Goal: Navigation & Orientation: Find specific page/section

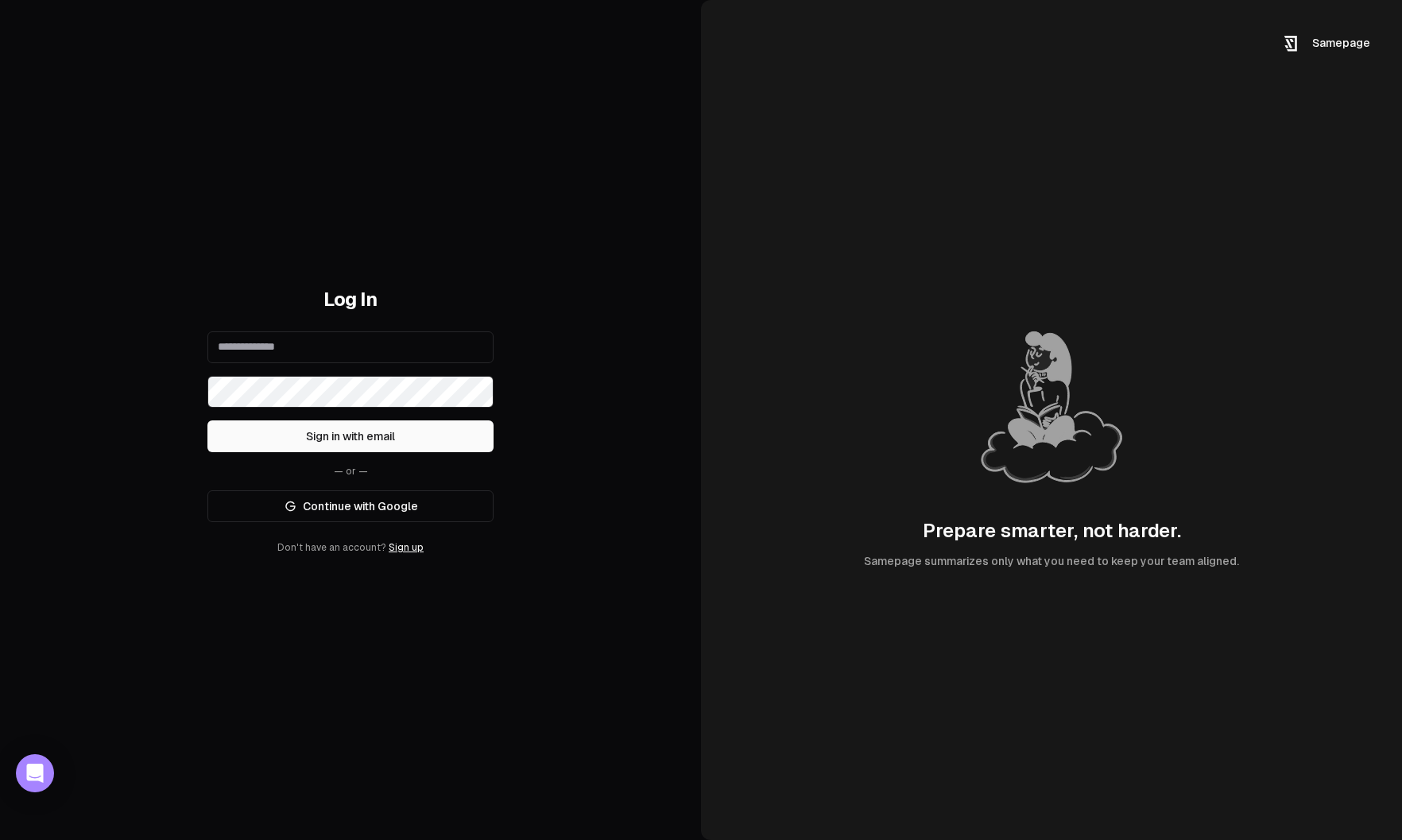
click at [436, 358] on input "email" at bounding box center [350, 348] width 286 height 32
click at [426, 503] on link "Continue with Google" at bounding box center [350, 507] width 286 height 32
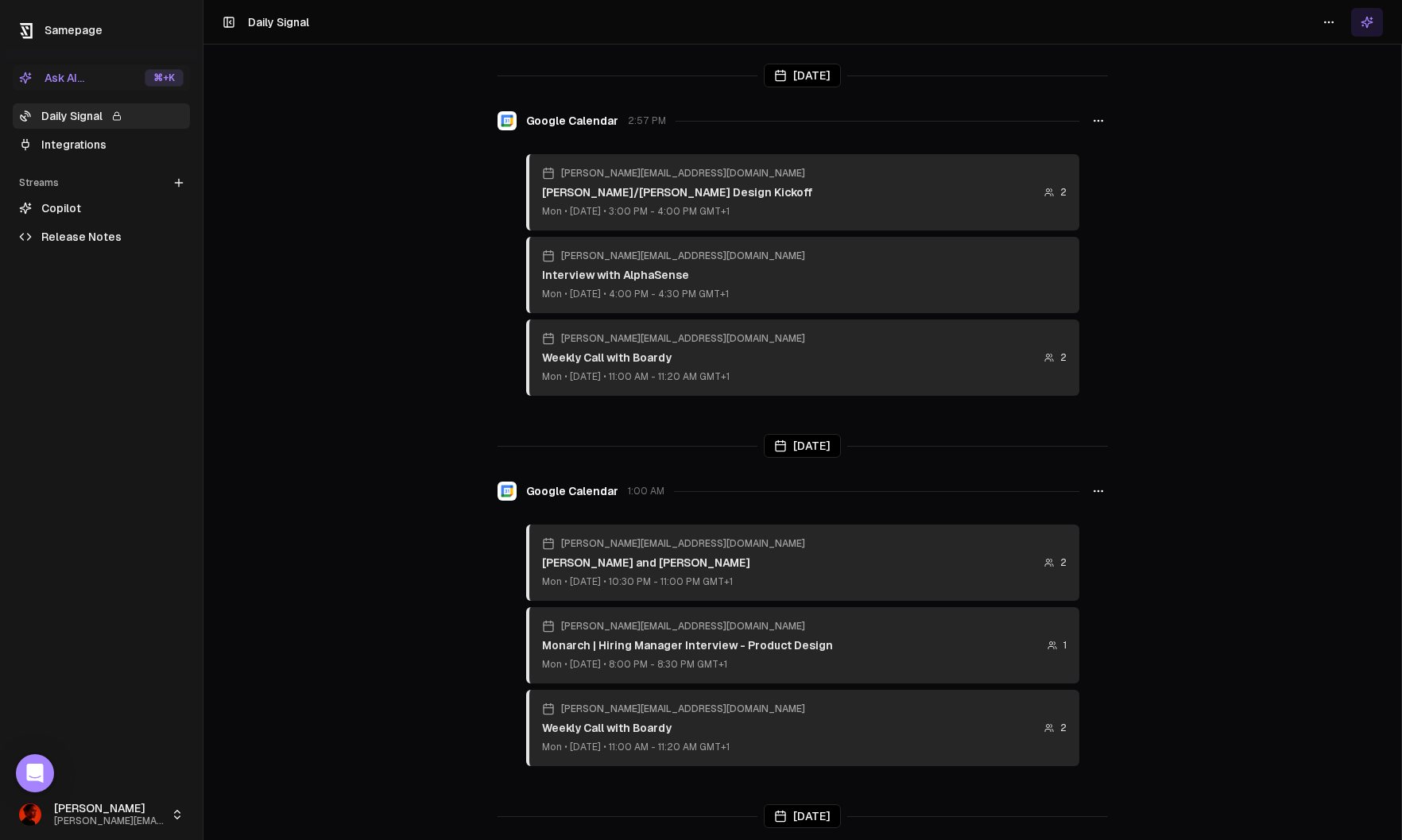
click at [137, 813] on html "Samepage Ask AI... ⌘ +K Daily Signal Integrations Streams Create Stream Copilot…" at bounding box center [701, 420] width 1402 height 840
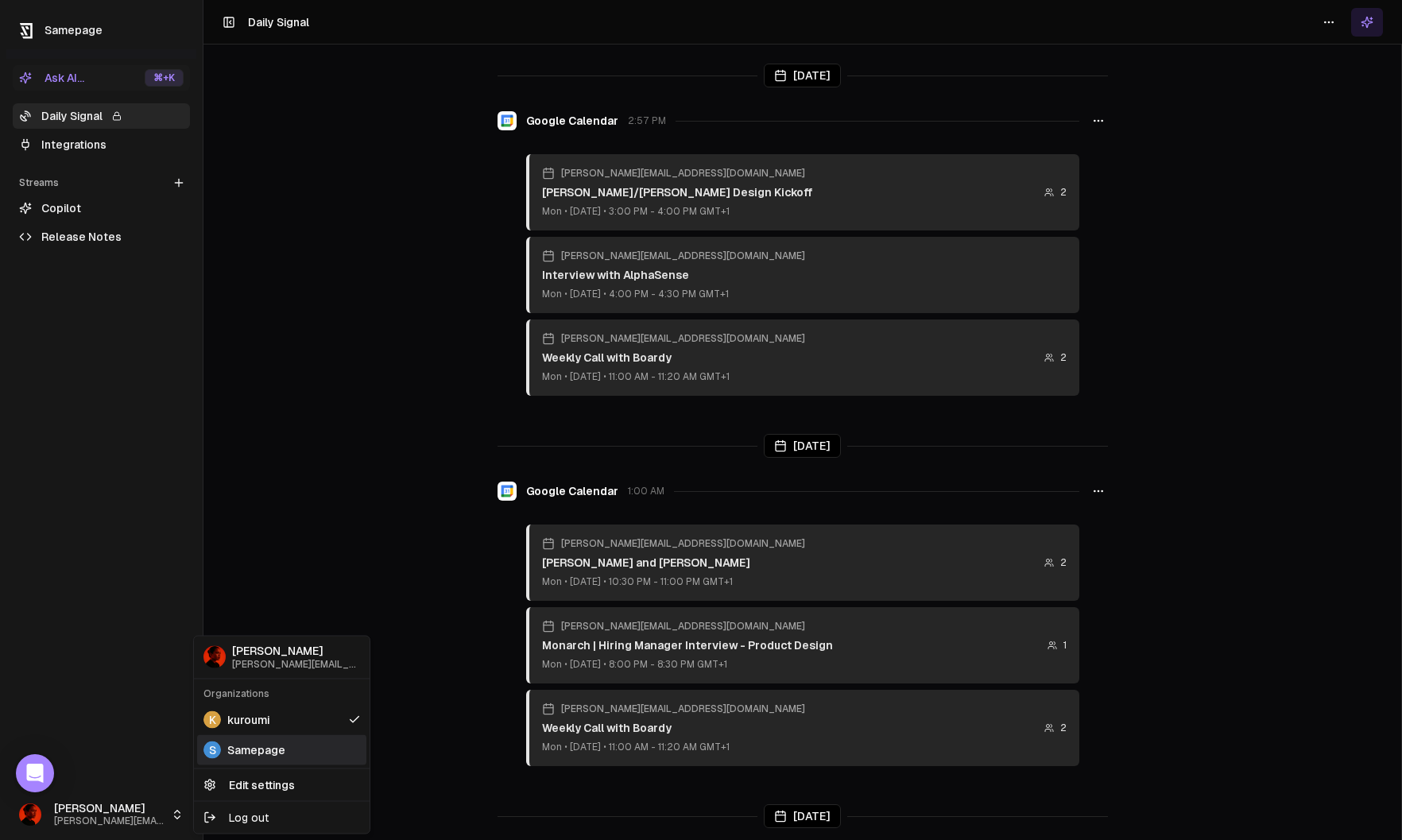
click at [253, 751] on span "Samepage" at bounding box center [257, 749] width 58 height 16
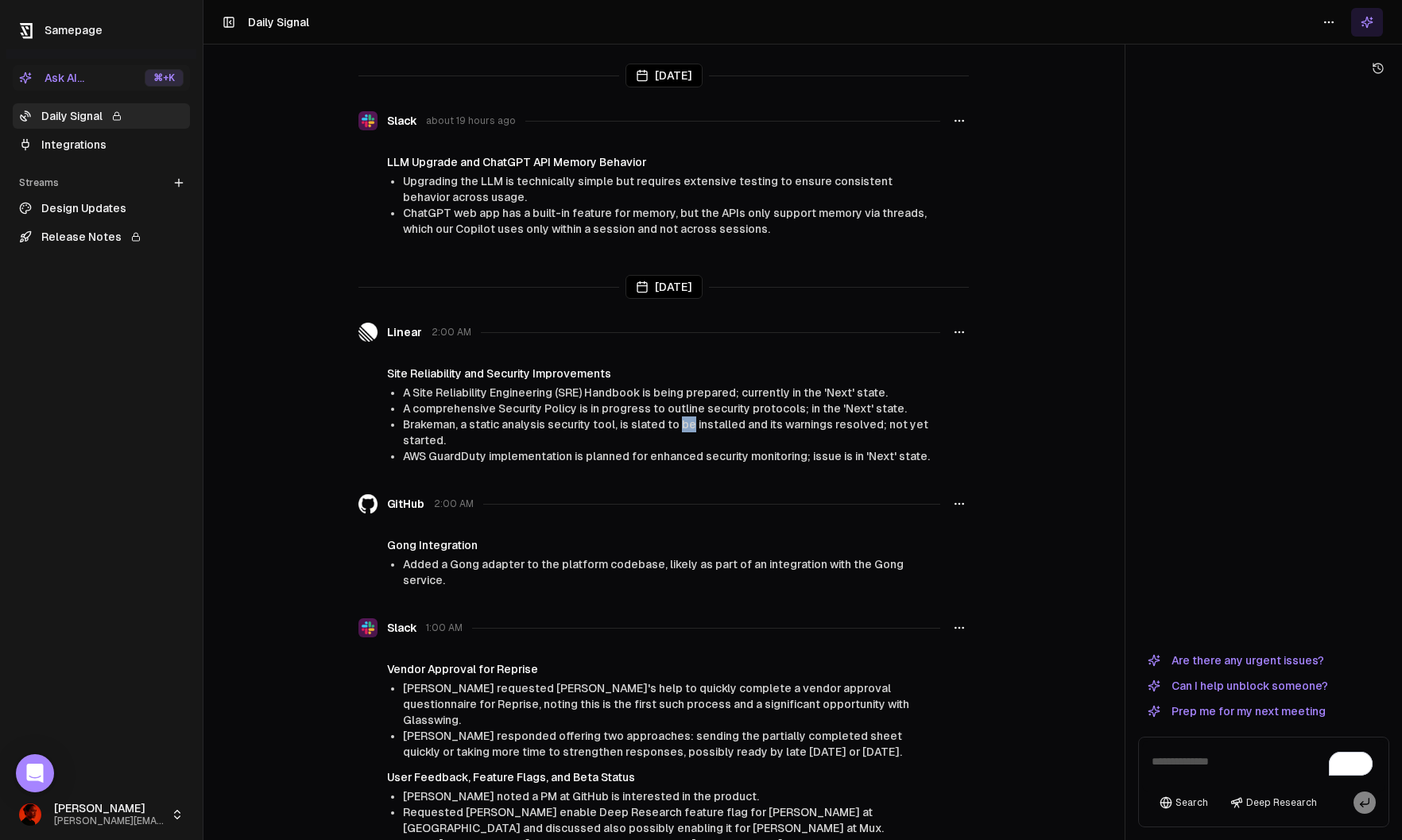
click at [151, 818] on html "Samepage Ask AI... ⌘ +K Daily Signal Integrations Streams Create Stream Design …" at bounding box center [701, 420] width 1402 height 840
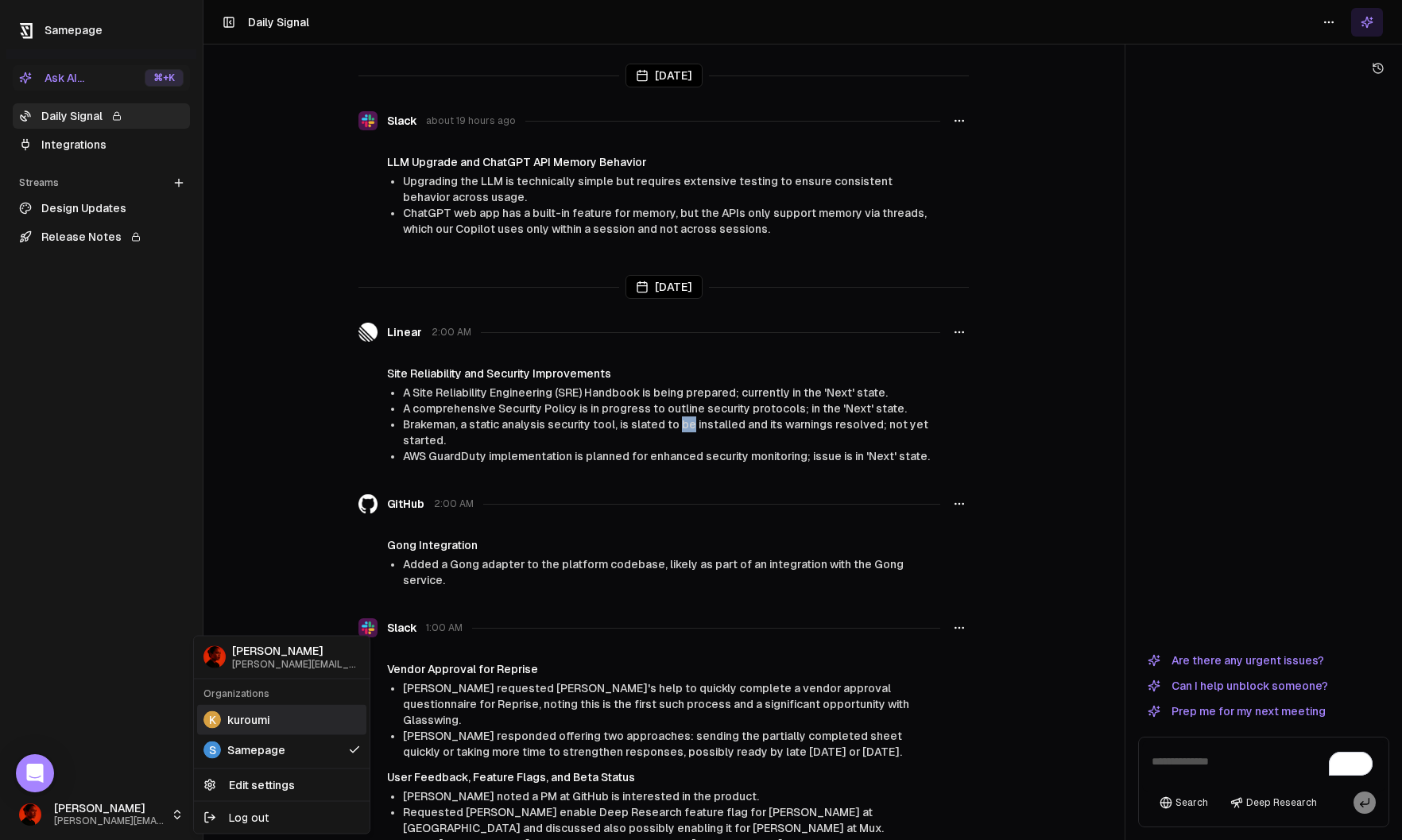
click at [263, 717] on span "kuroumi" at bounding box center [248, 719] width 42 height 16
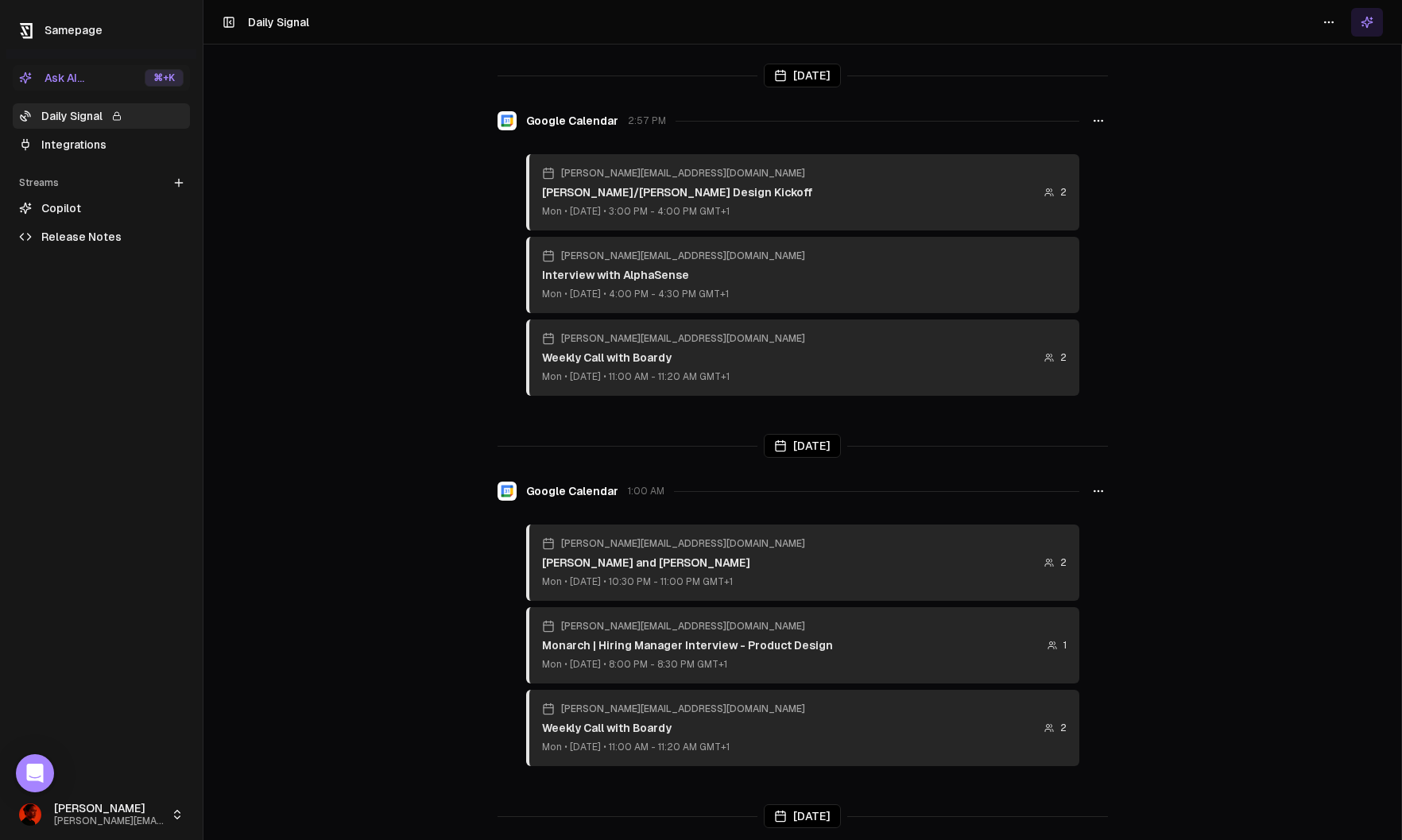
click at [84, 214] on link "Copilot" at bounding box center [101, 208] width 177 height 26
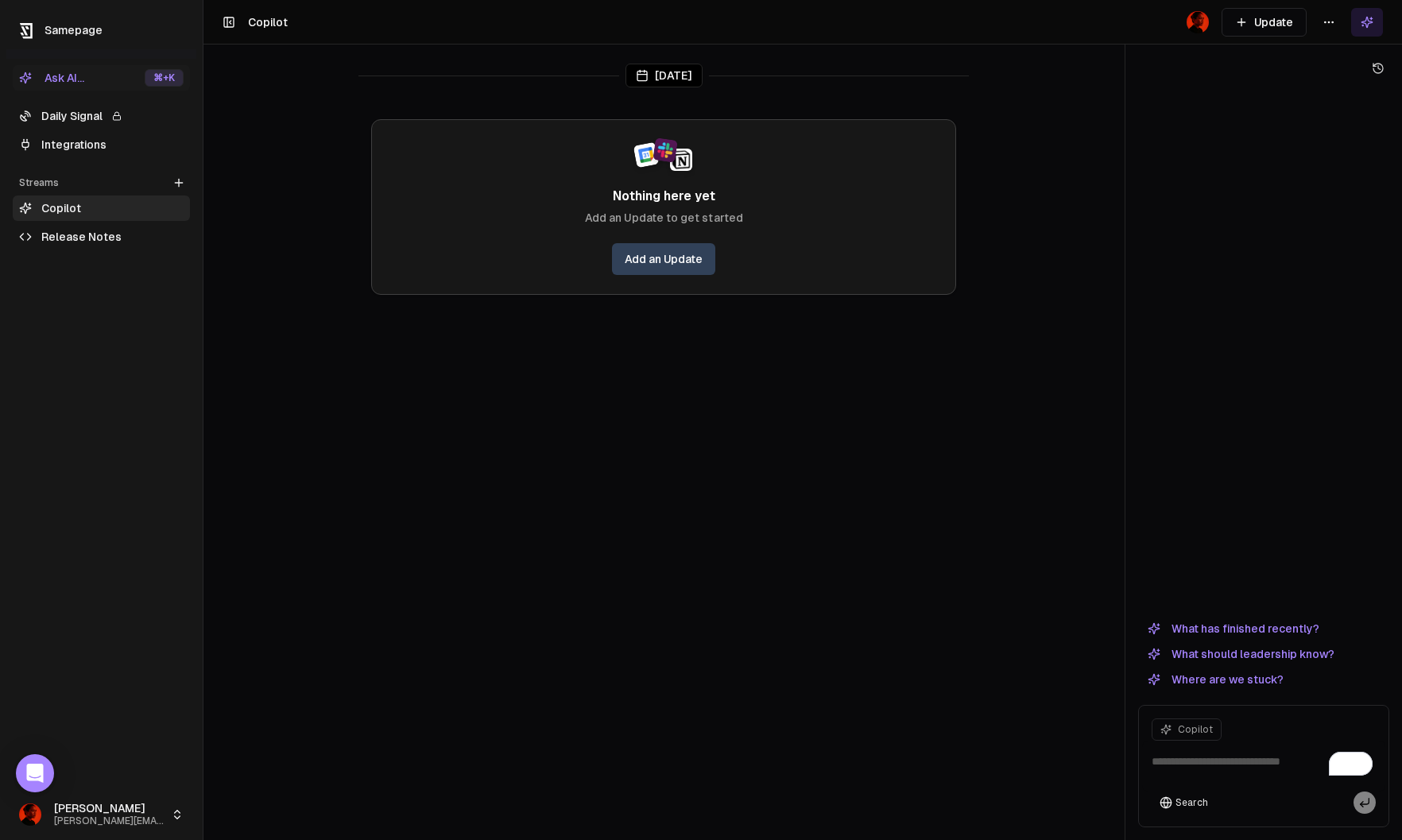
click at [99, 235] on link "Release Notes" at bounding box center [101, 237] width 177 height 26
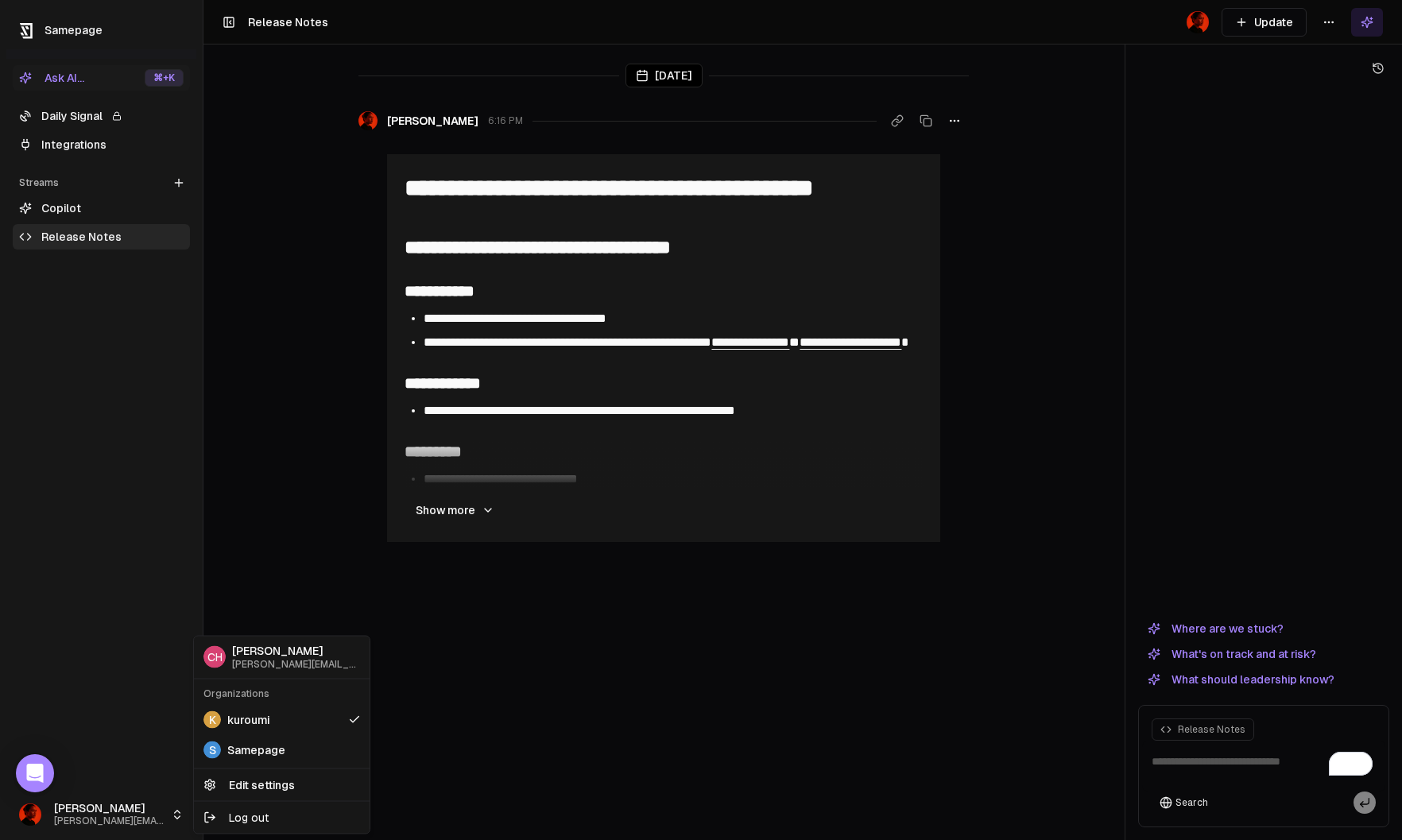
click at [156, 814] on html "**********" at bounding box center [701, 420] width 1402 height 840
click at [258, 753] on span "Samepage" at bounding box center [257, 749] width 58 height 16
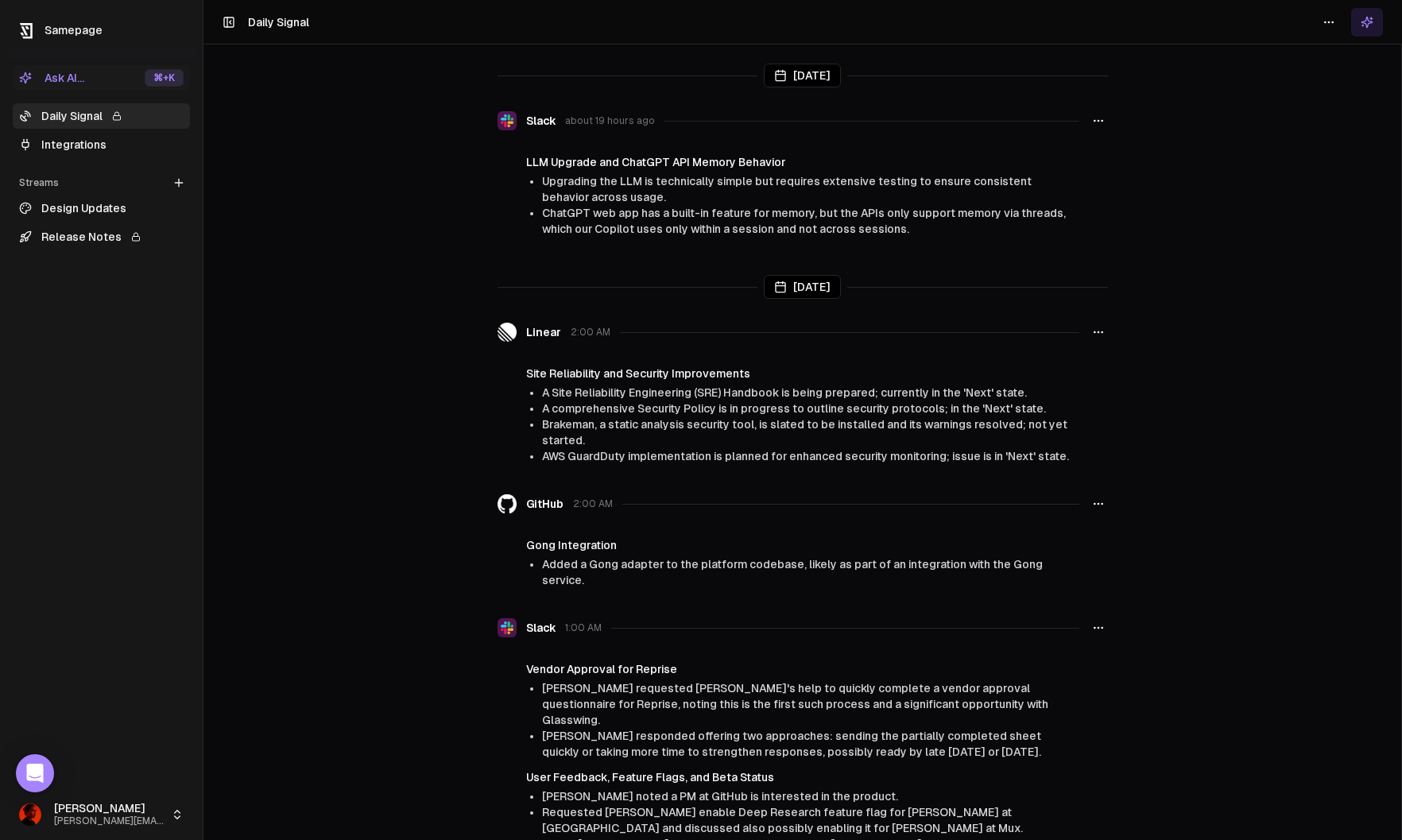
click at [102, 207] on link "Design Updates" at bounding box center [101, 208] width 177 height 26
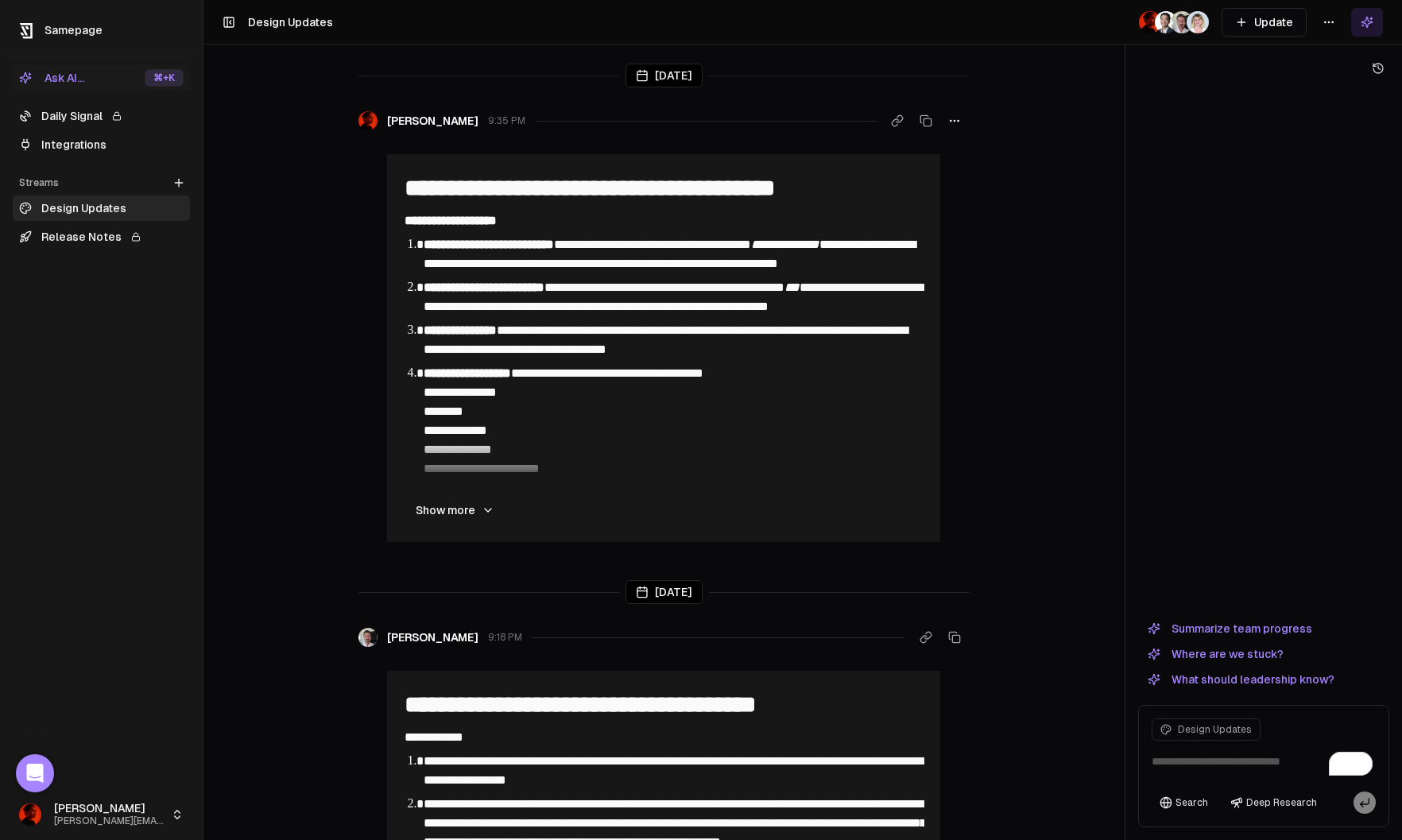
click at [1329, 30] on html "**********" at bounding box center [701, 420] width 1402 height 840
click at [1218, 70] on html "**********" at bounding box center [701, 420] width 1402 height 840
click at [158, 228] on link "Release Notes" at bounding box center [101, 237] width 177 height 26
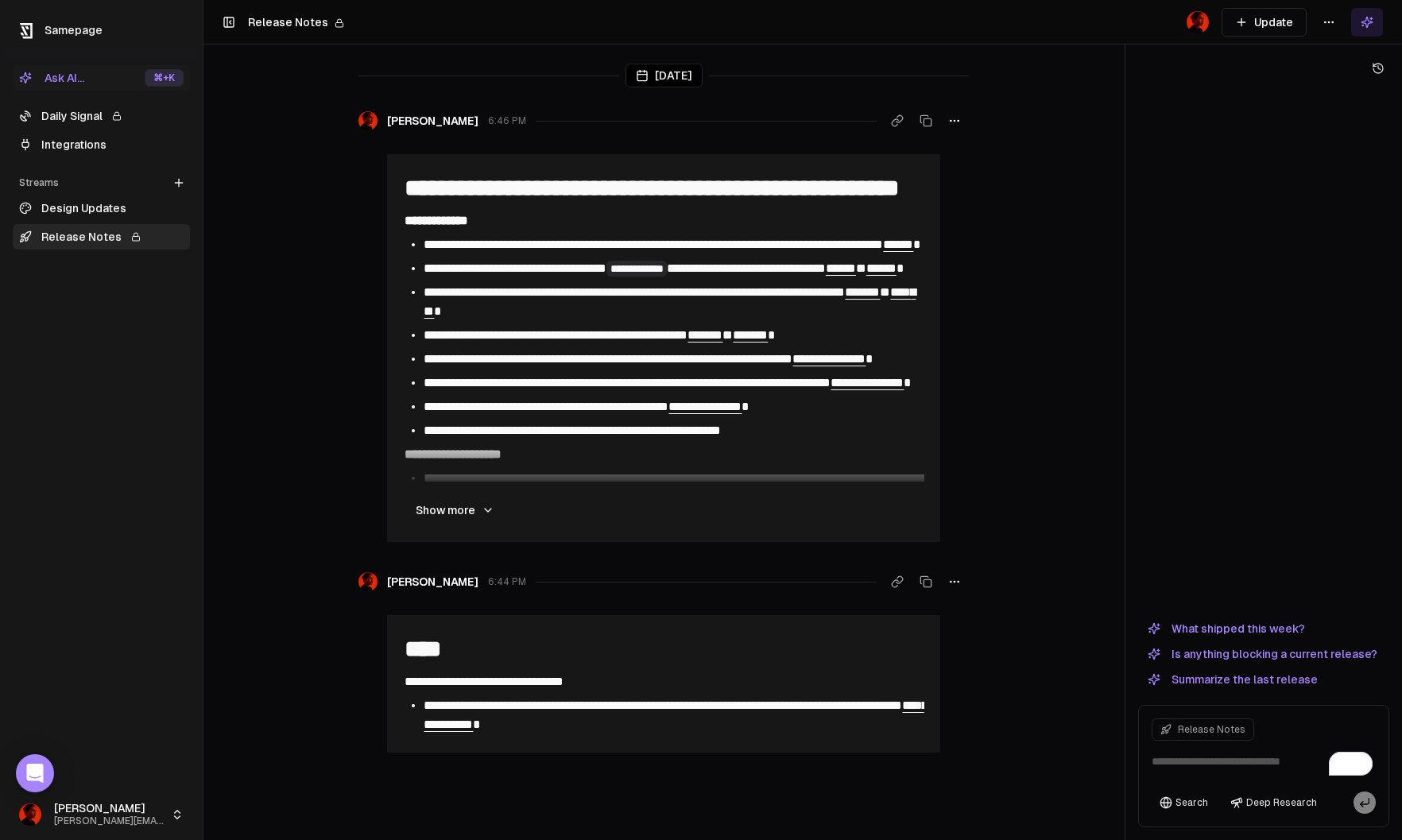
click at [1326, 21] on html "**********" at bounding box center [701, 420] width 1402 height 840
click at [1309, 61] on div "Edit stream" at bounding box center [1329, 57] width 107 height 26
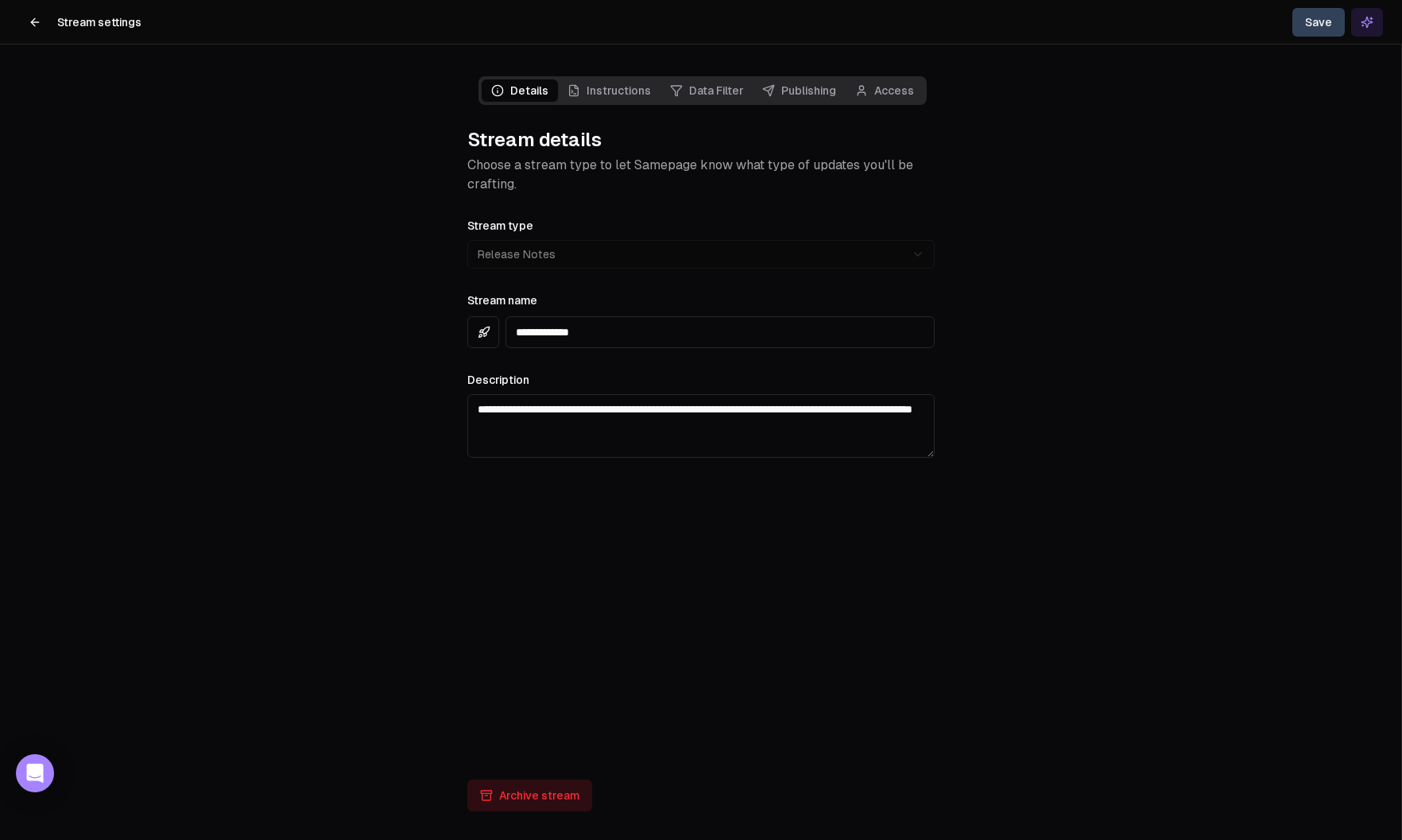
click at [780, 89] on link "Publishing" at bounding box center [799, 91] width 93 height 22
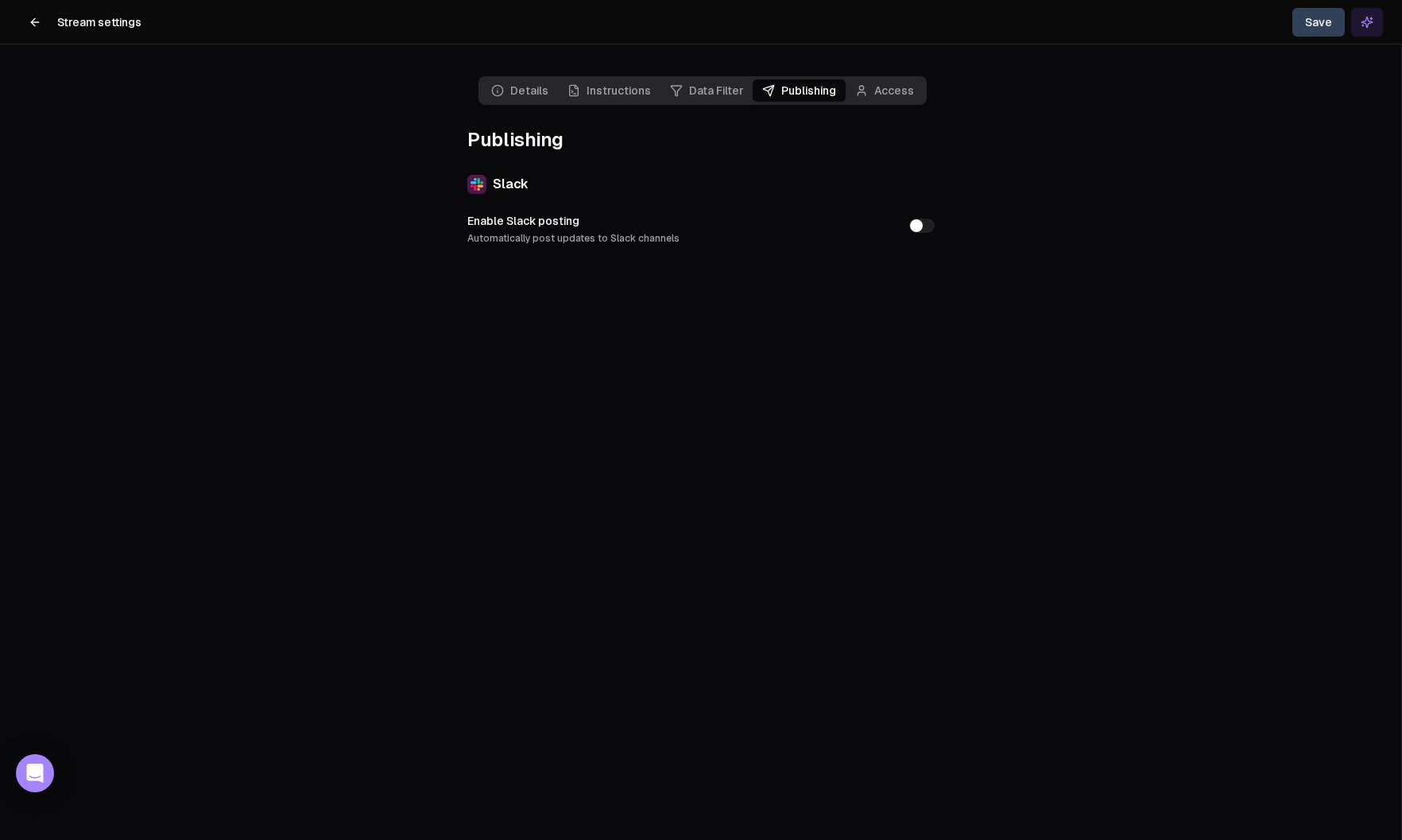
click at [724, 95] on link "Data Filter" at bounding box center [706, 91] width 92 height 22
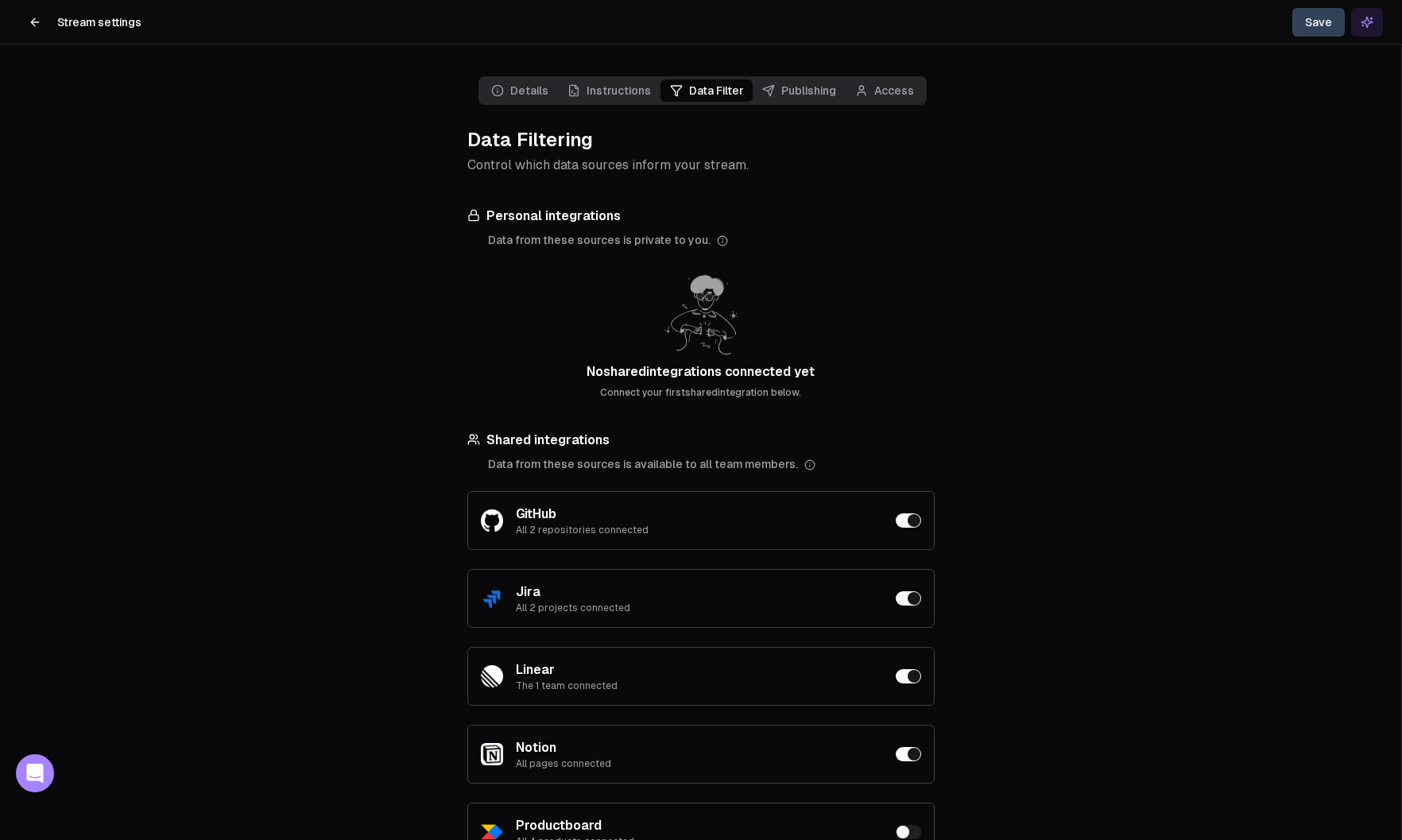
click at [592, 91] on link "Instructions" at bounding box center [609, 91] width 103 height 22
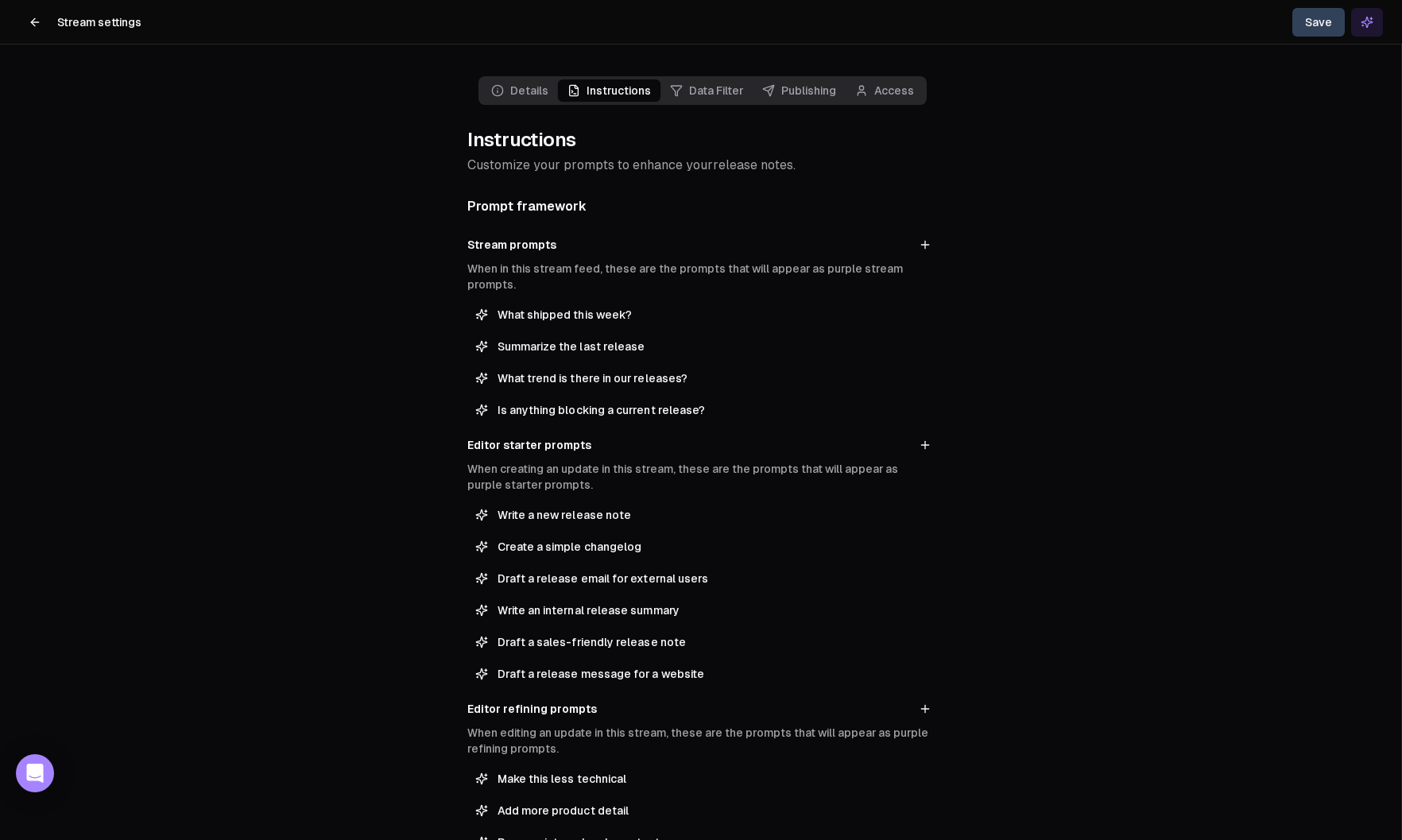
click at [509, 99] on link "Details" at bounding box center [519, 91] width 76 height 22
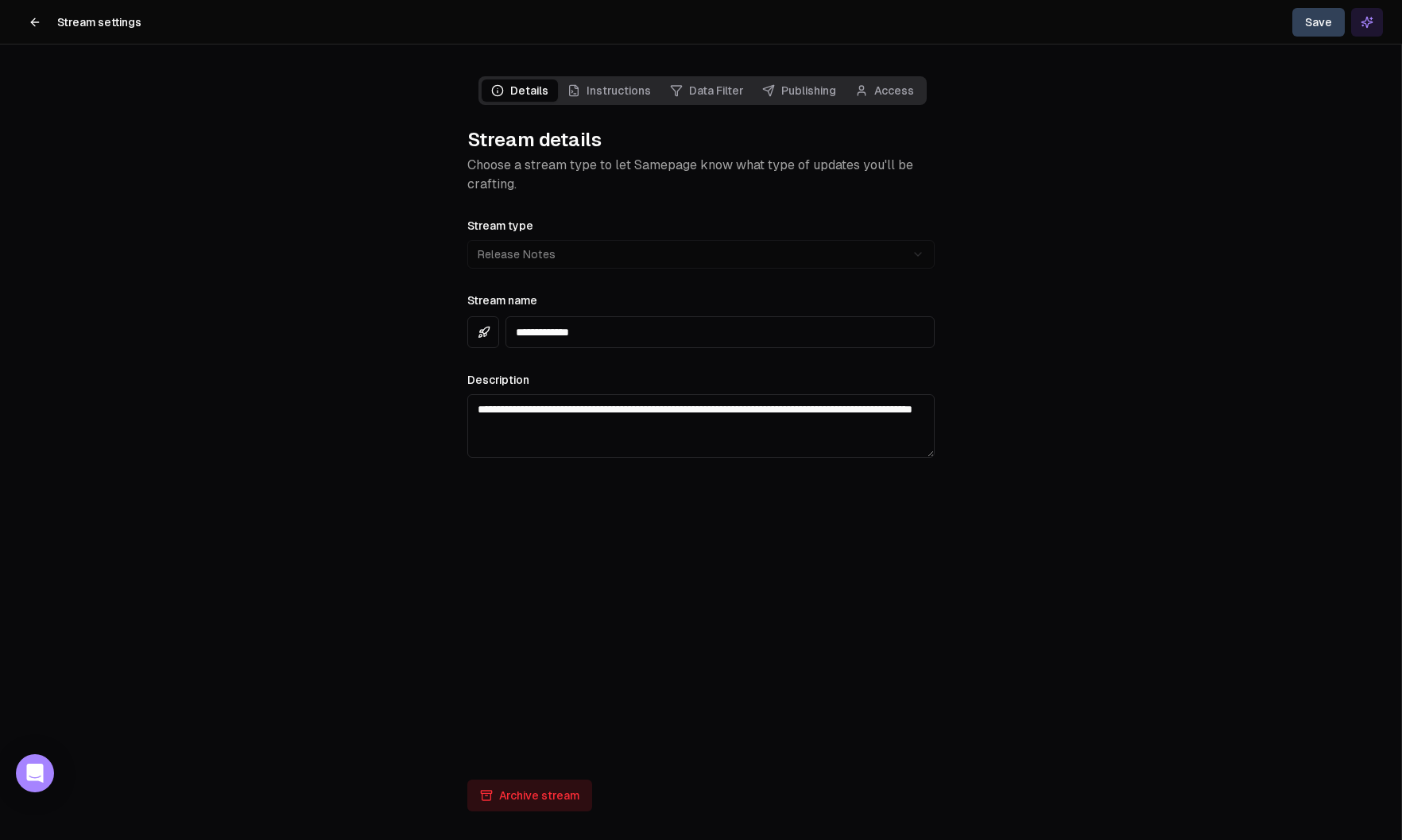
click at [880, 95] on link "Access" at bounding box center [884, 91] width 78 height 22
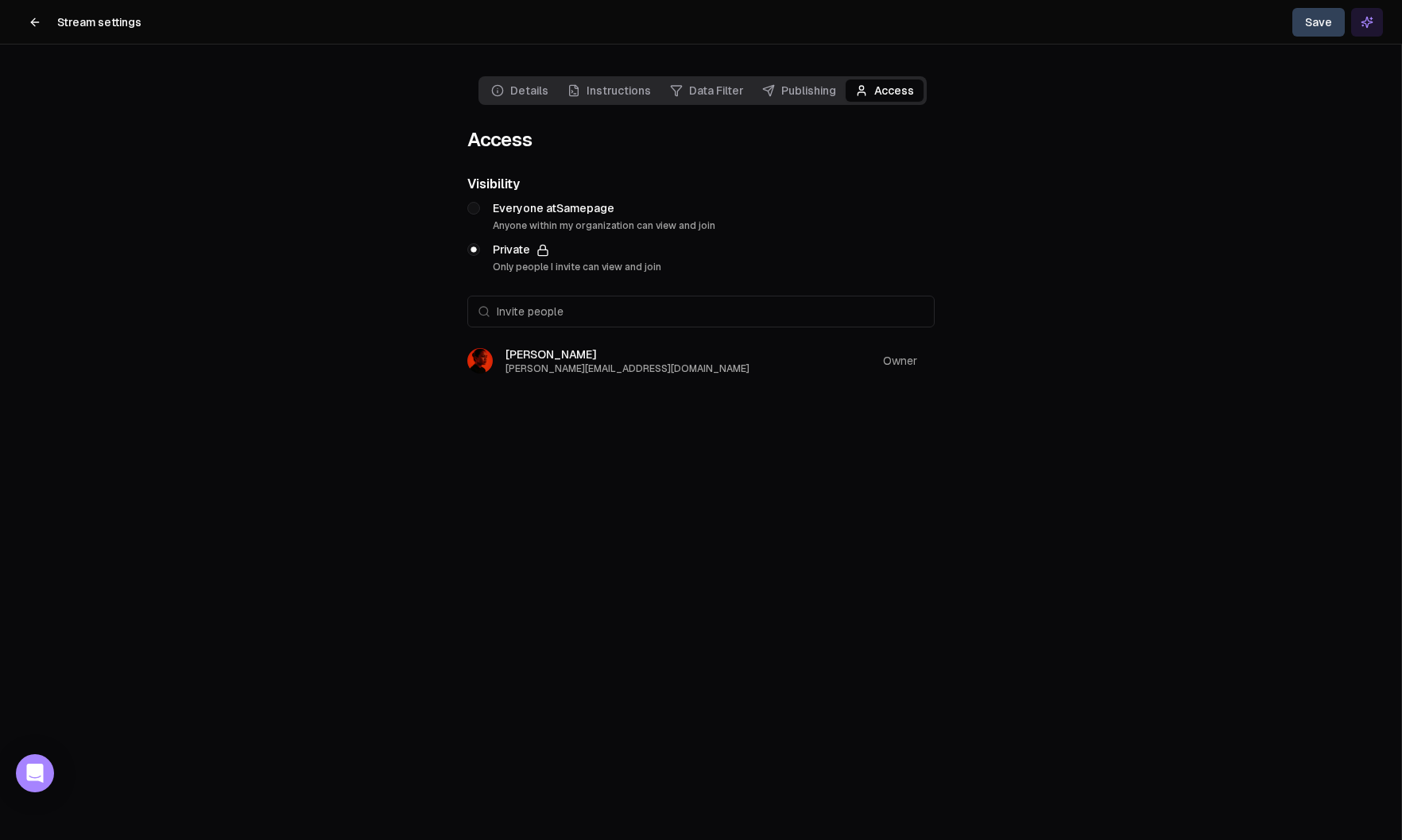
click at [29, 25] on icon at bounding box center [35, 22] width 13 height 13
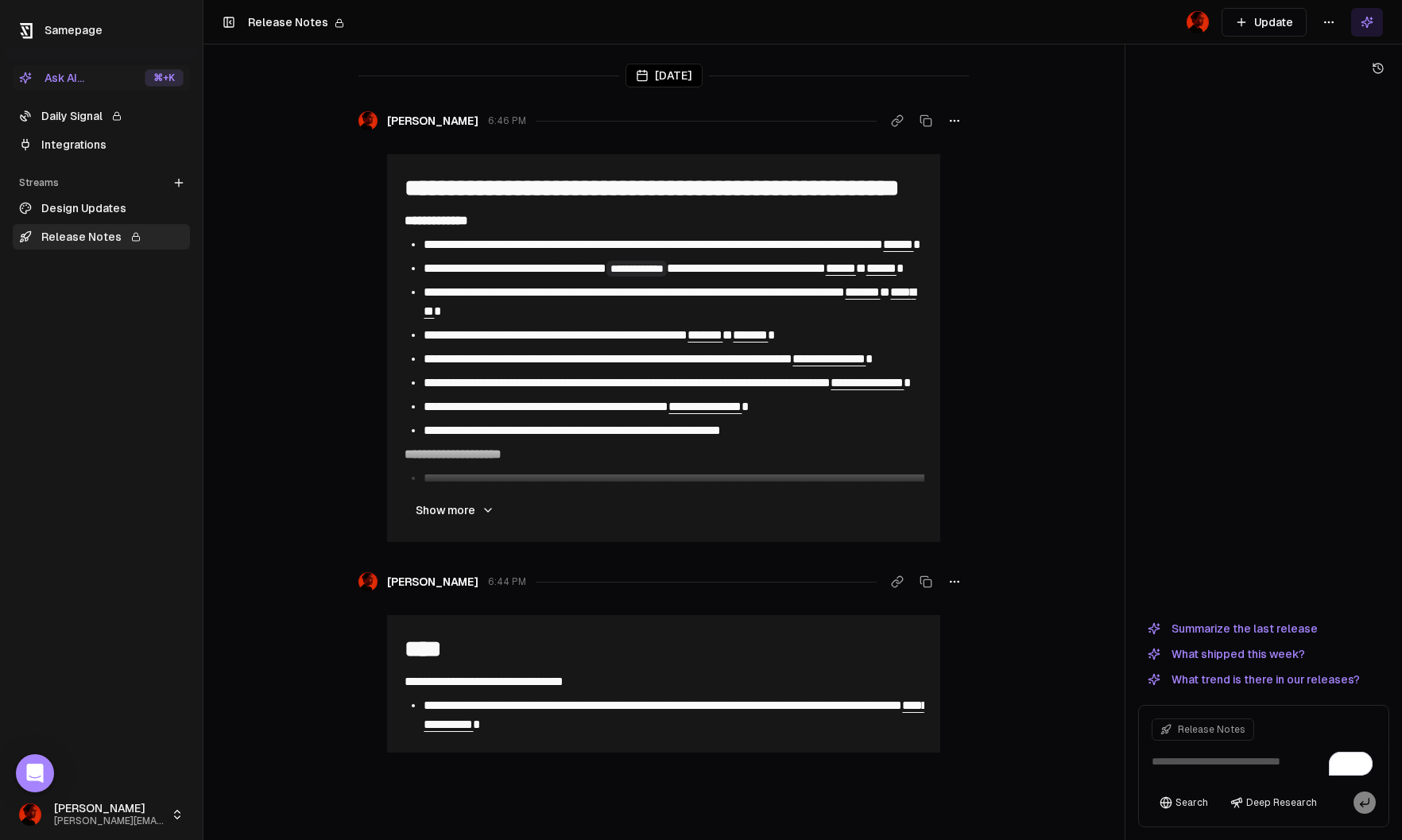
click at [130, 111] on link "Daily Signal" at bounding box center [101, 116] width 177 height 26
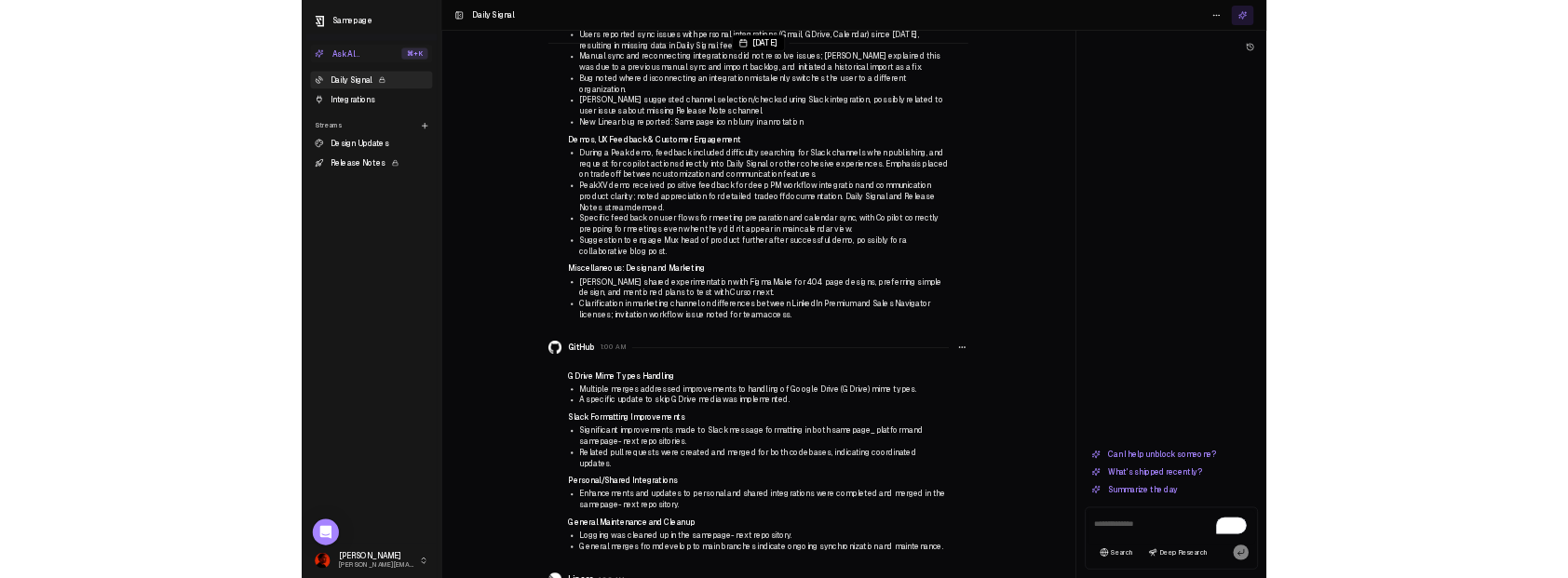
scroll to position [11833, 0]
